Goal: Task Accomplishment & Management: Use online tool/utility

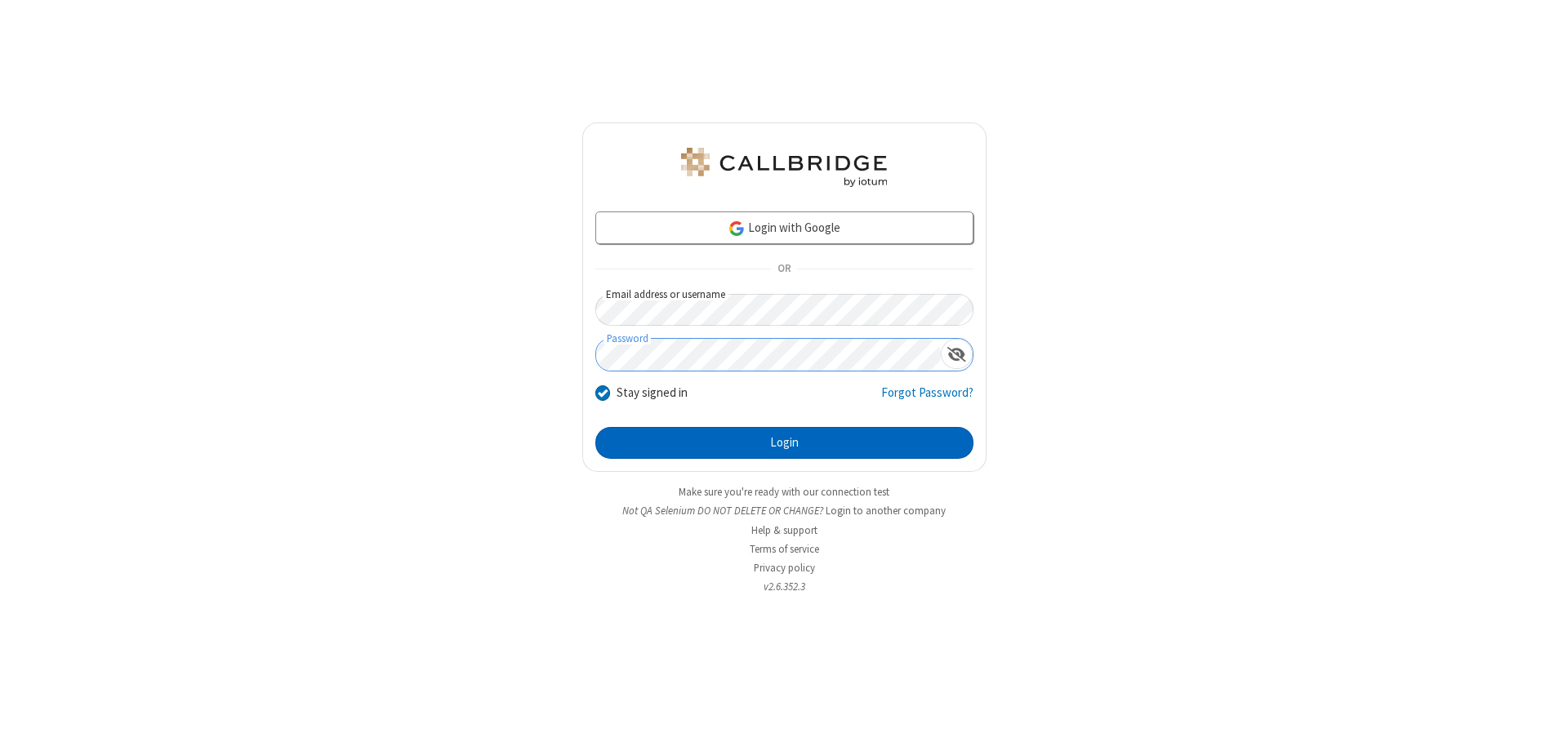
click at [784, 442] on button "Login" at bounding box center [784, 443] width 378 height 33
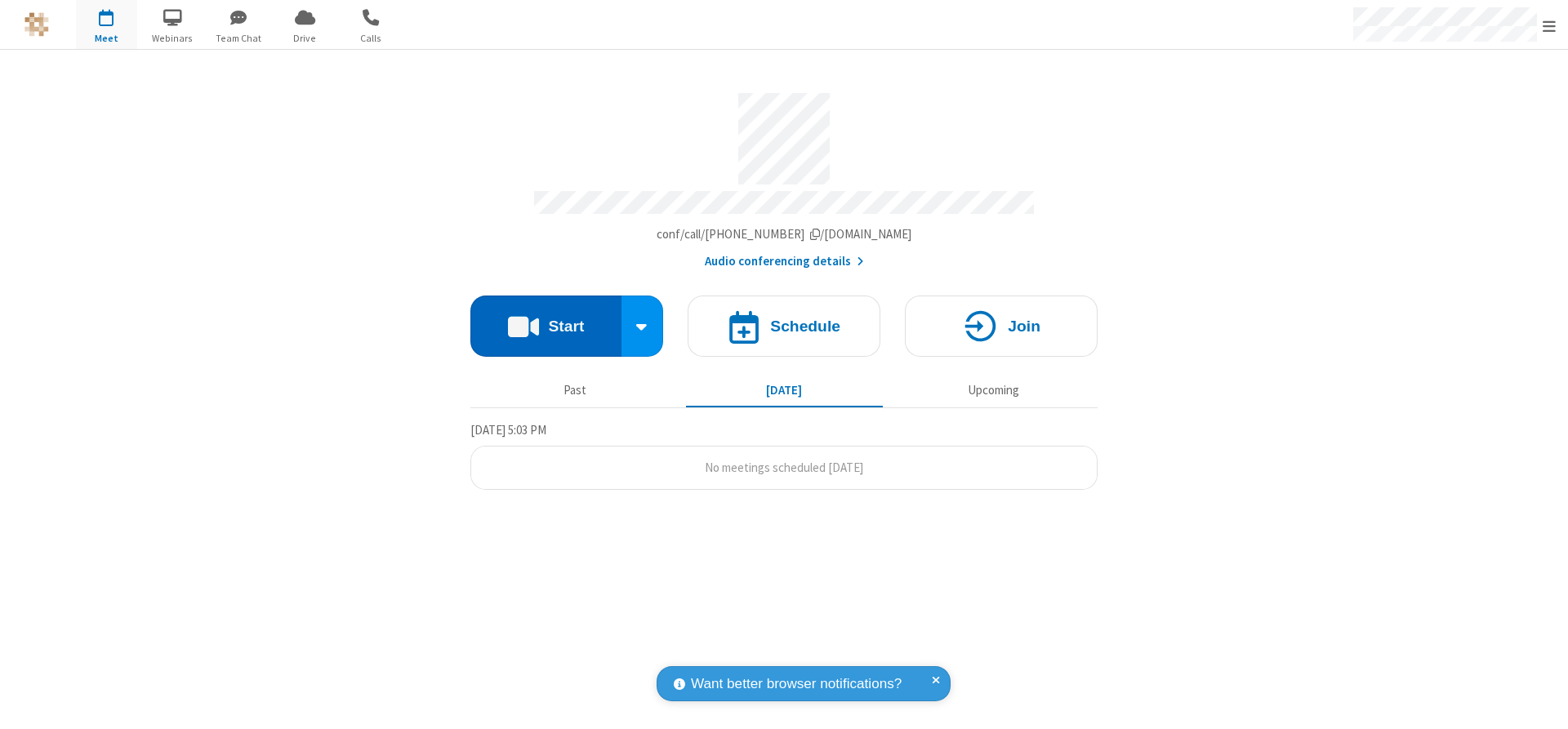
click at [545, 320] on button "Start" at bounding box center [545, 326] width 151 height 61
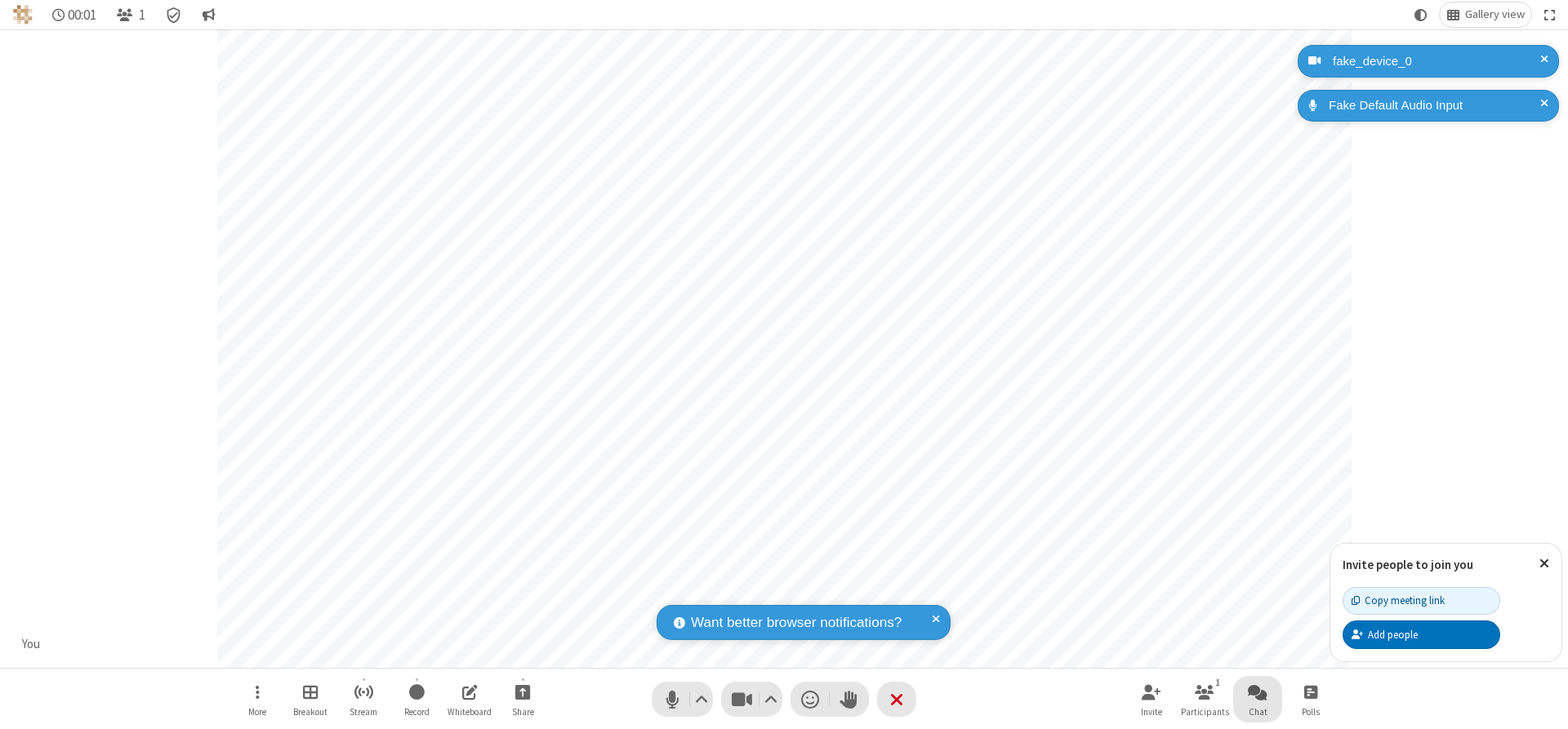
click at [1257, 692] on span "Open chat" at bounding box center [1257, 692] width 19 height 20
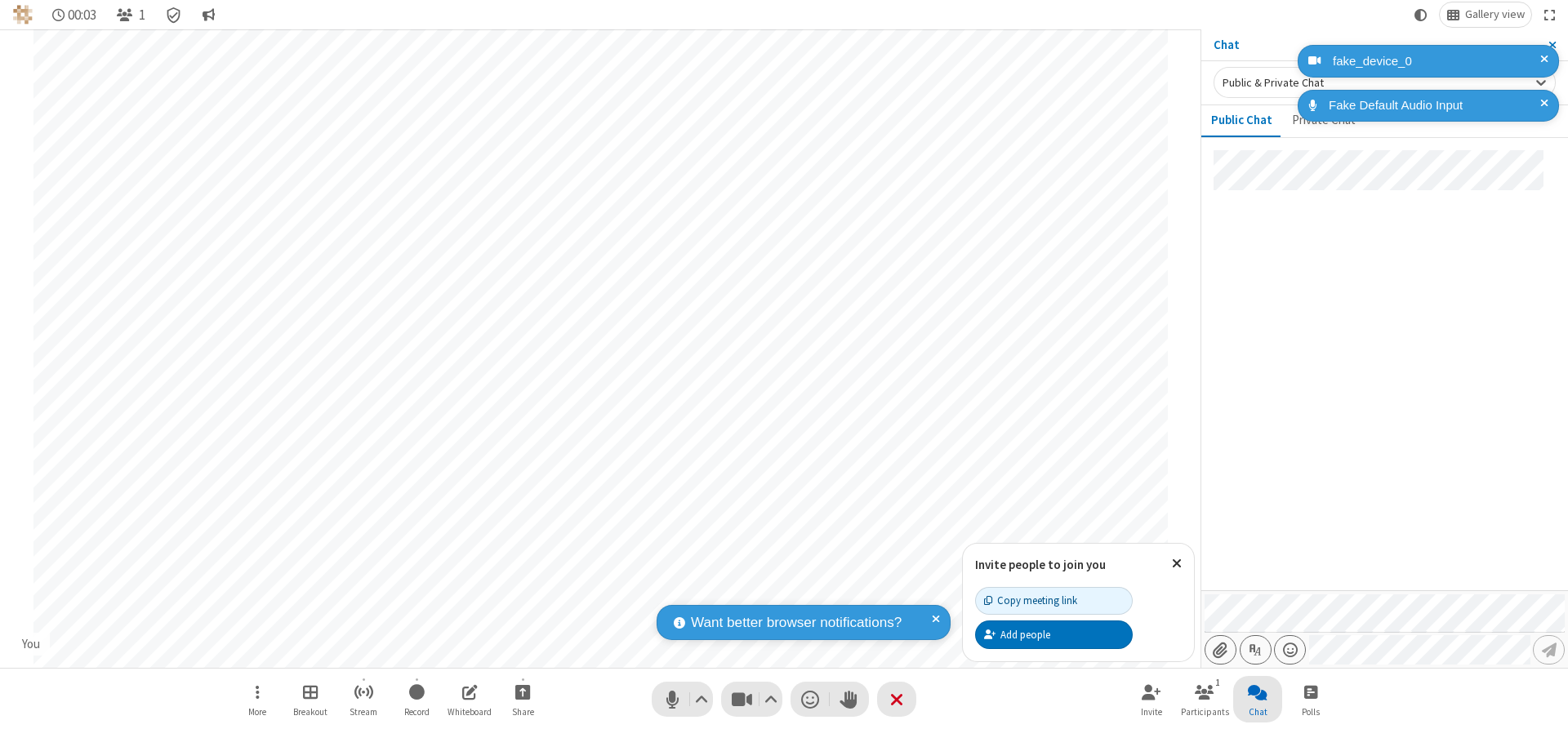
type input "C:\fakepath\doc_test.docx"
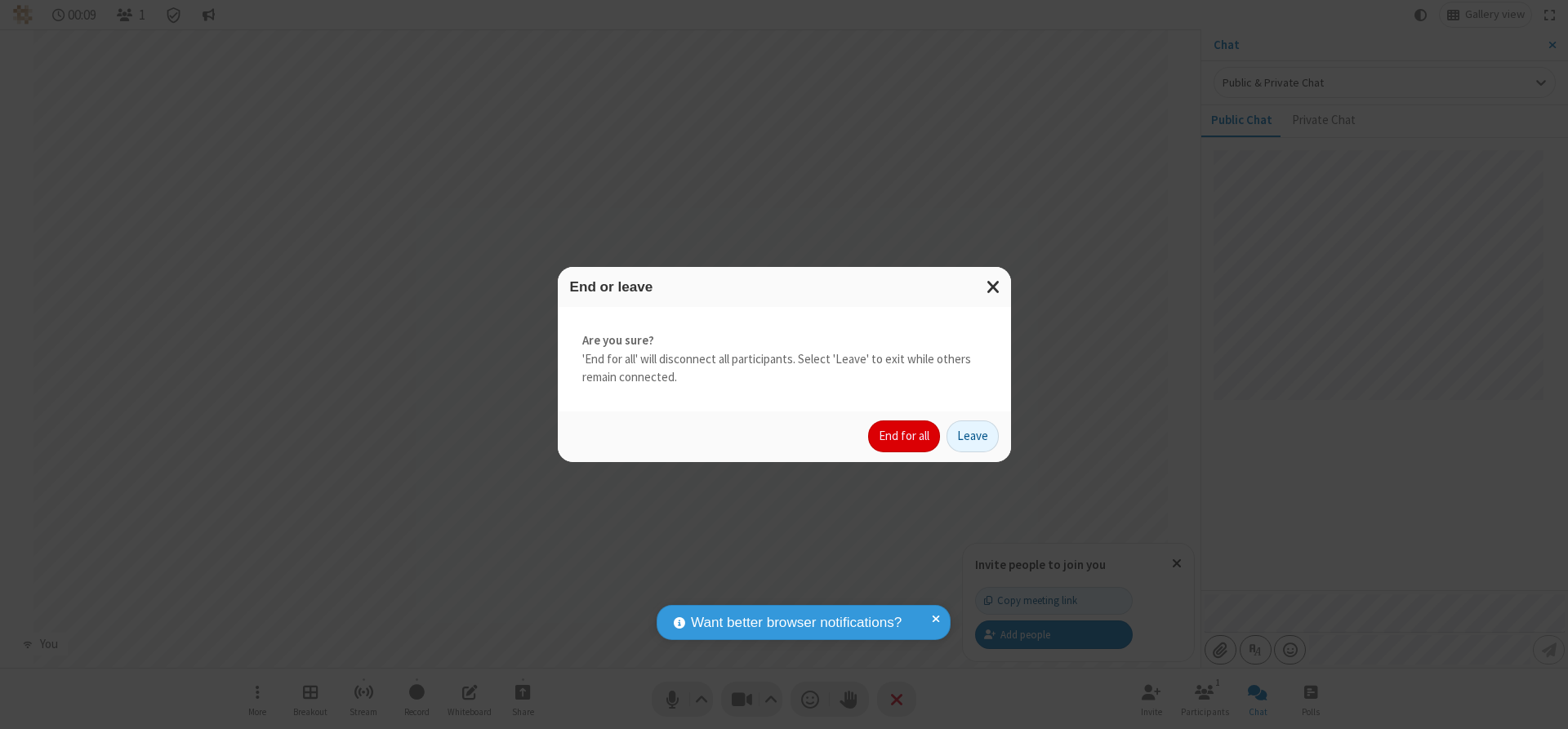
click at [904, 436] on button "End for all" at bounding box center [904, 437] width 71 height 33
